Goal: Task Accomplishment & Management: Manage account settings

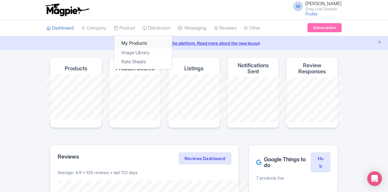
click at [114, 42] on link "My Products" at bounding box center [143, 43] width 58 height 9
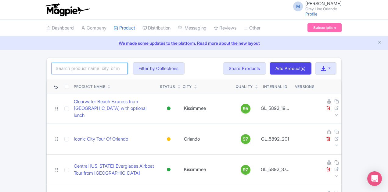
click at [65, 66] on input "search" at bounding box center [90, 69] width 76 height 12
type input "manatees"
click button "Search" at bounding box center [0, 0] width 0 height 0
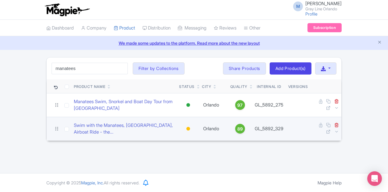
click at [94, 118] on td "Swim with the Manatees, [GEOGRAPHIC_DATA], Airboat Ride - the..." at bounding box center [123, 129] width 105 height 24
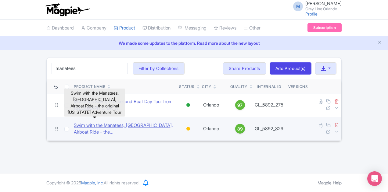
click at [92, 122] on link "Swim with the Manatees, [GEOGRAPHIC_DATA], Airboat Ride - the..." at bounding box center [124, 129] width 100 height 14
click at [112, 122] on link "Swim with the Manatees, [GEOGRAPHIC_DATA], Airboat Ride - the..." at bounding box center [124, 129] width 100 height 14
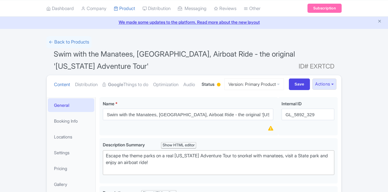
scroll to position [30, 0]
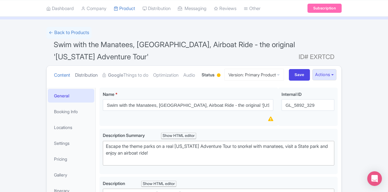
click at [75, 66] on link "Distribution" at bounding box center [86, 75] width 23 height 19
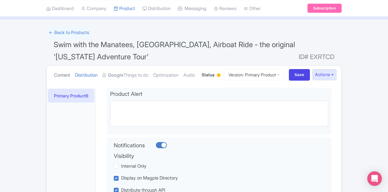
click at [54, 66] on link "Content" at bounding box center [62, 75] width 16 height 19
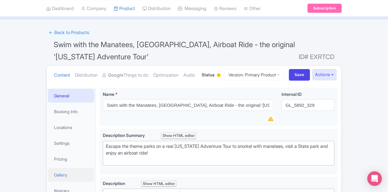
click at [48, 168] on link "Gallery" at bounding box center [71, 175] width 46 height 14
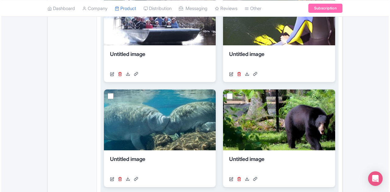
scroll to position [61, 0]
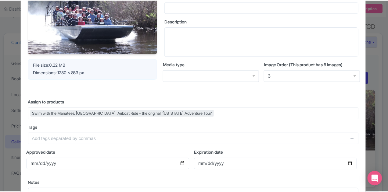
scroll to position [0, 0]
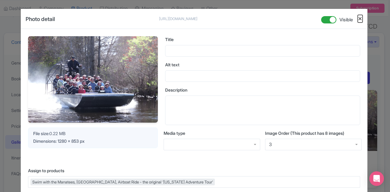
click at [360, 19] on button "Close" at bounding box center [360, 19] width 5 height 8
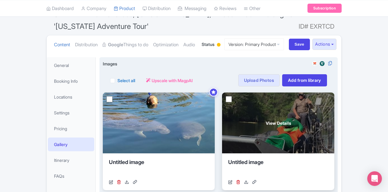
click at [249, 109] on div "View Details" at bounding box center [278, 123] width 112 height 61
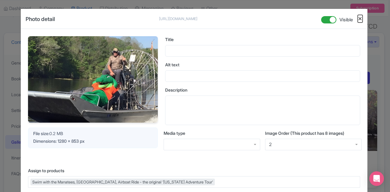
drag, startPoint x: 231, startPoint y: 108, endPoint x: 360, endPoint y: 19, distance: 156.7
click at [360, 19] on button "Close" at bounding box center [360, 19] width 5 height 8
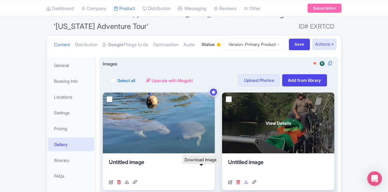
click at [244, 180] on icon at bounding box center [246, 182] width 4 height 4
